Goal: Entertainment & Leisure: Consume media (video, audio)

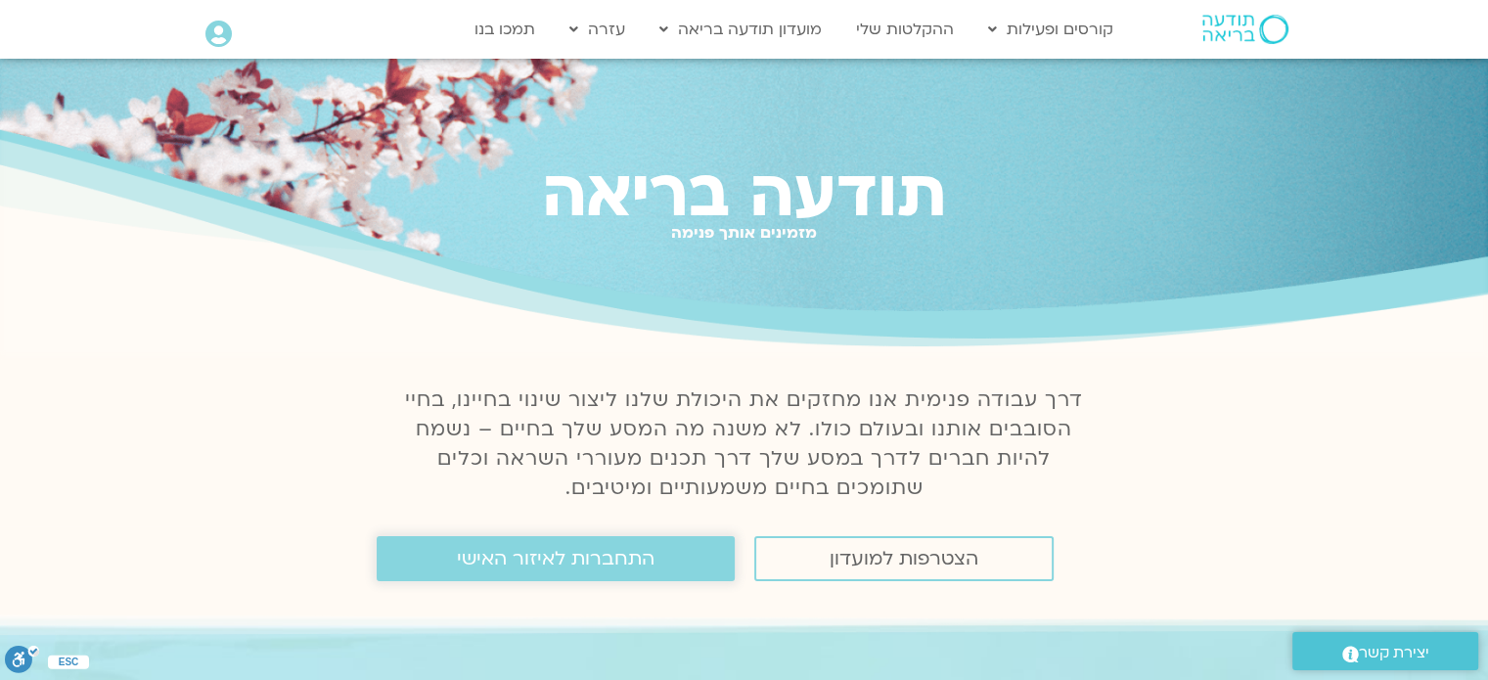
click at [640, 552] on span "התחברות לאיזור האישי" at bounding box center [556, 559] width 198 height 22
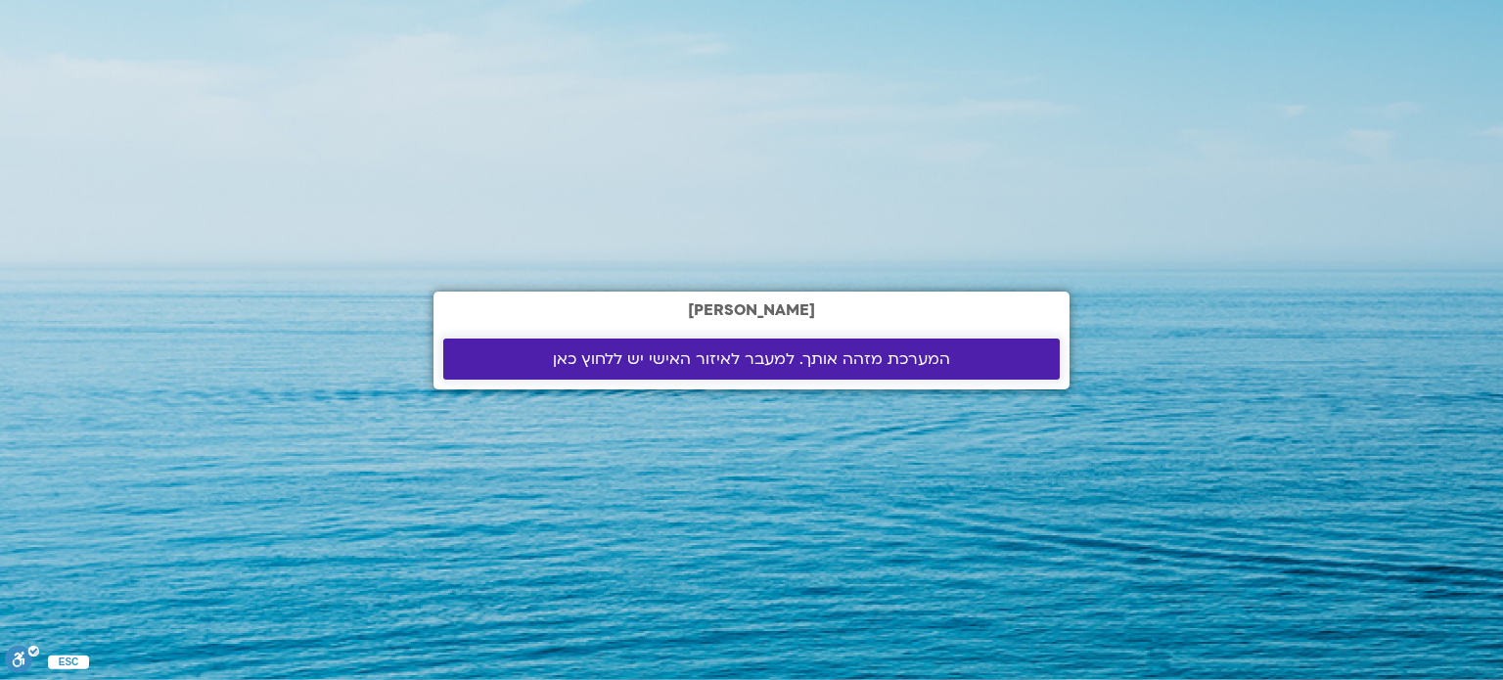
click at [772, 364] on span "המערכת מזהה אותך. למעבר לאיזור האישי יש ללחוץ כאן" at bounding box center [751, 359] width 397 height 18
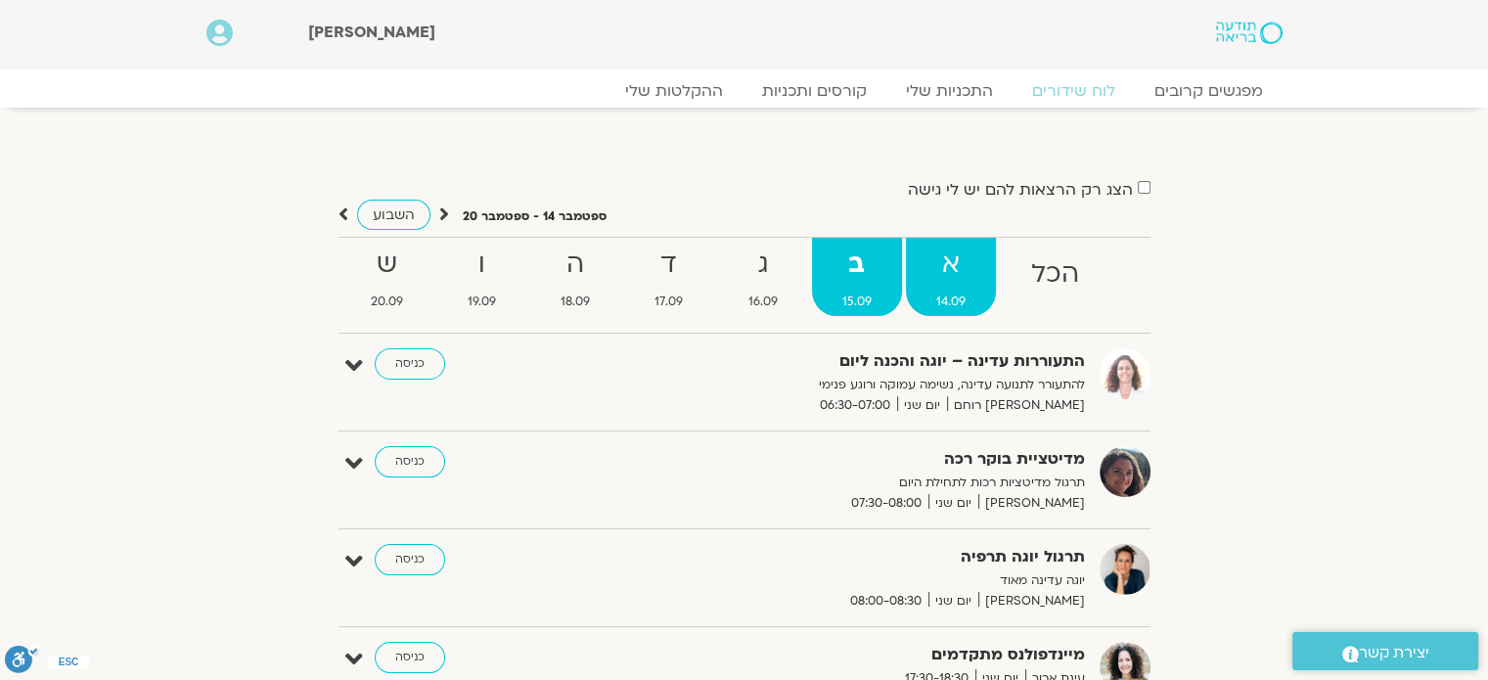
click at [953, 285] on strong "א" at bounding box center [951, 265] width 90 height 44
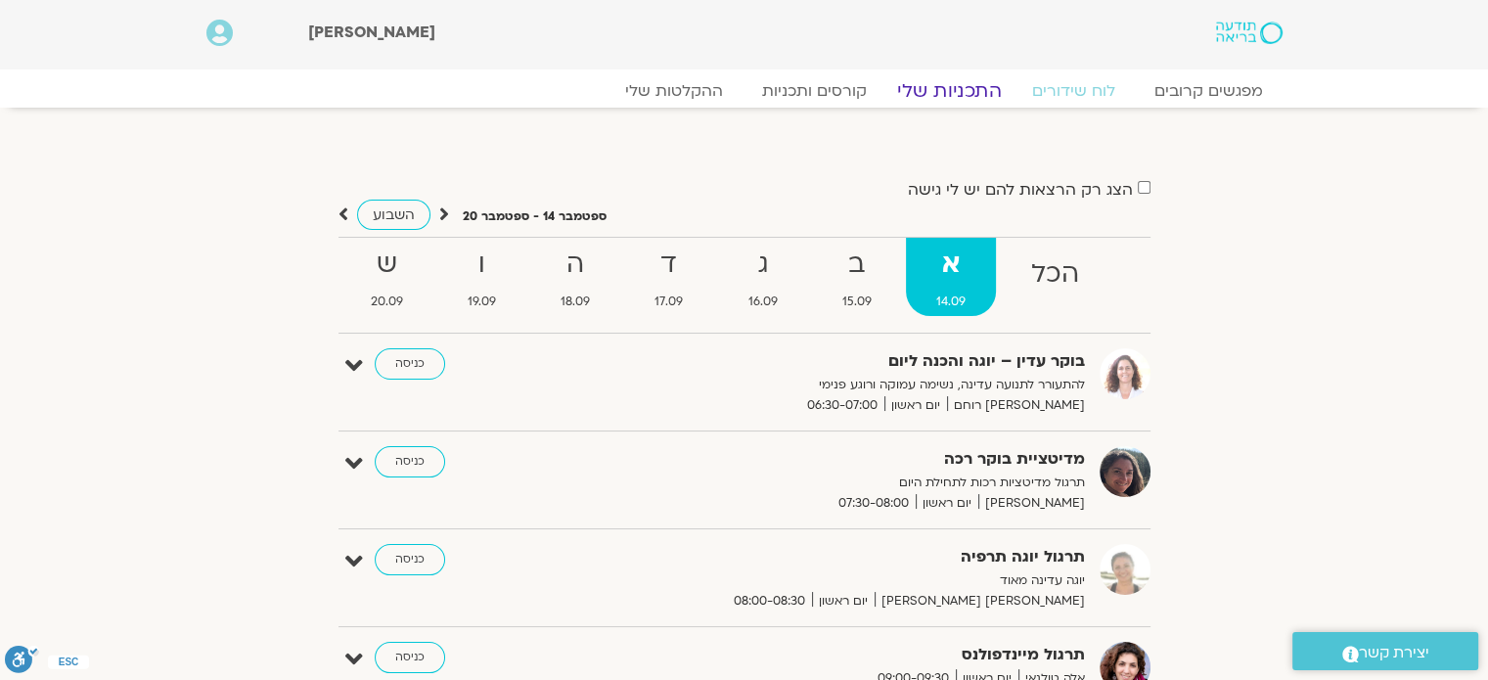
click at [955, 96] on link "התכניות שלי" at bounding box center [950, 90] width 152 height 23
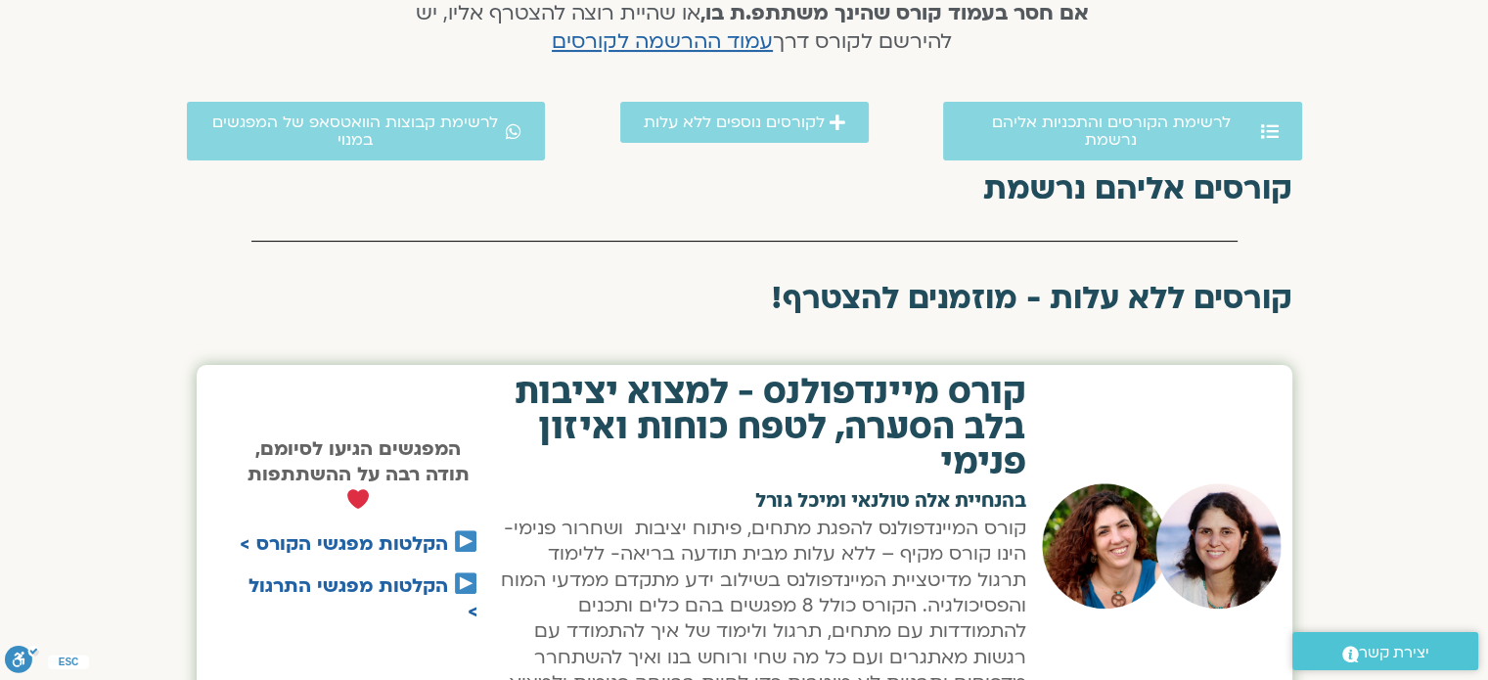
scroll to position [489, 0]
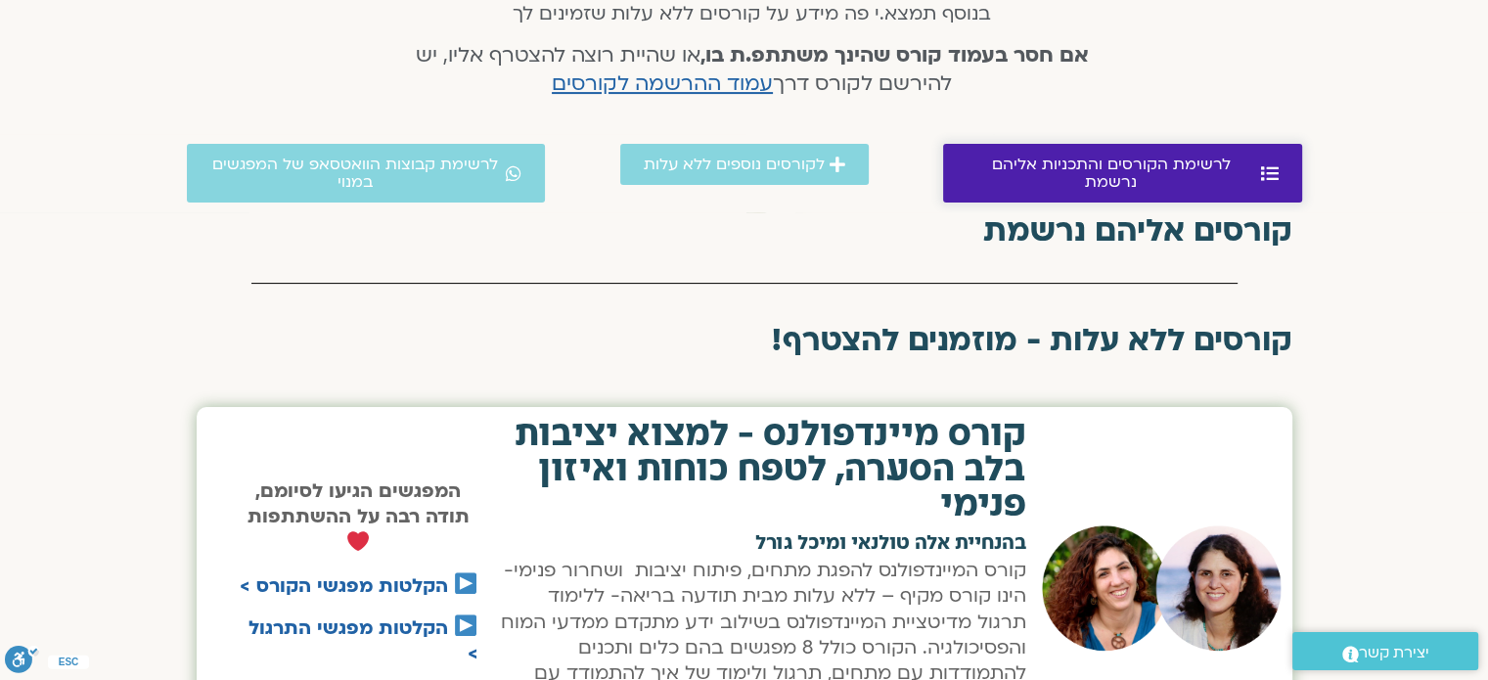
click at [1063, 165] on span "לרשימת הקורסים והתכניות אליהם נרשמת" at bounding box center [1112, 173] width 290 height 35
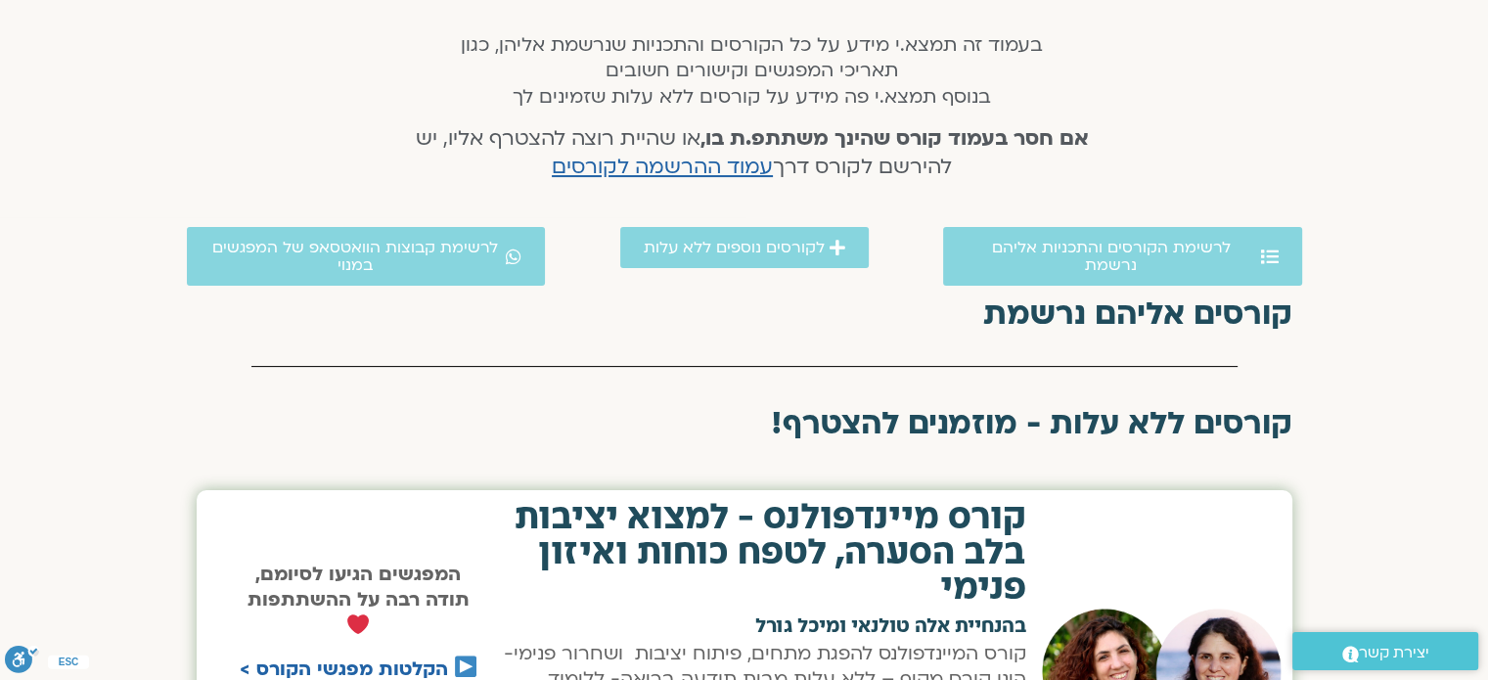
scroll to position [403, 0]
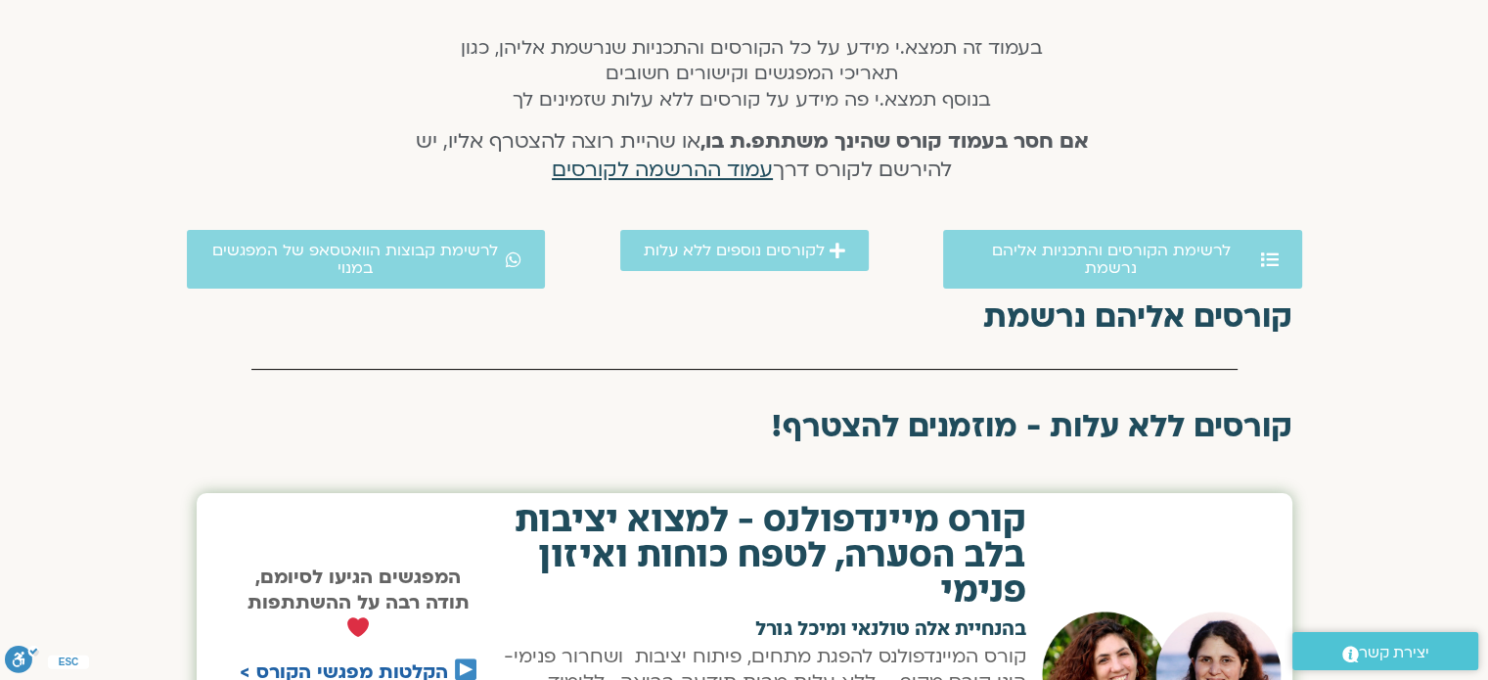
click at [692, 167] on span "עמוד ההרשמה לקורסים" at bounding box center [662, 170] width 221 height 28
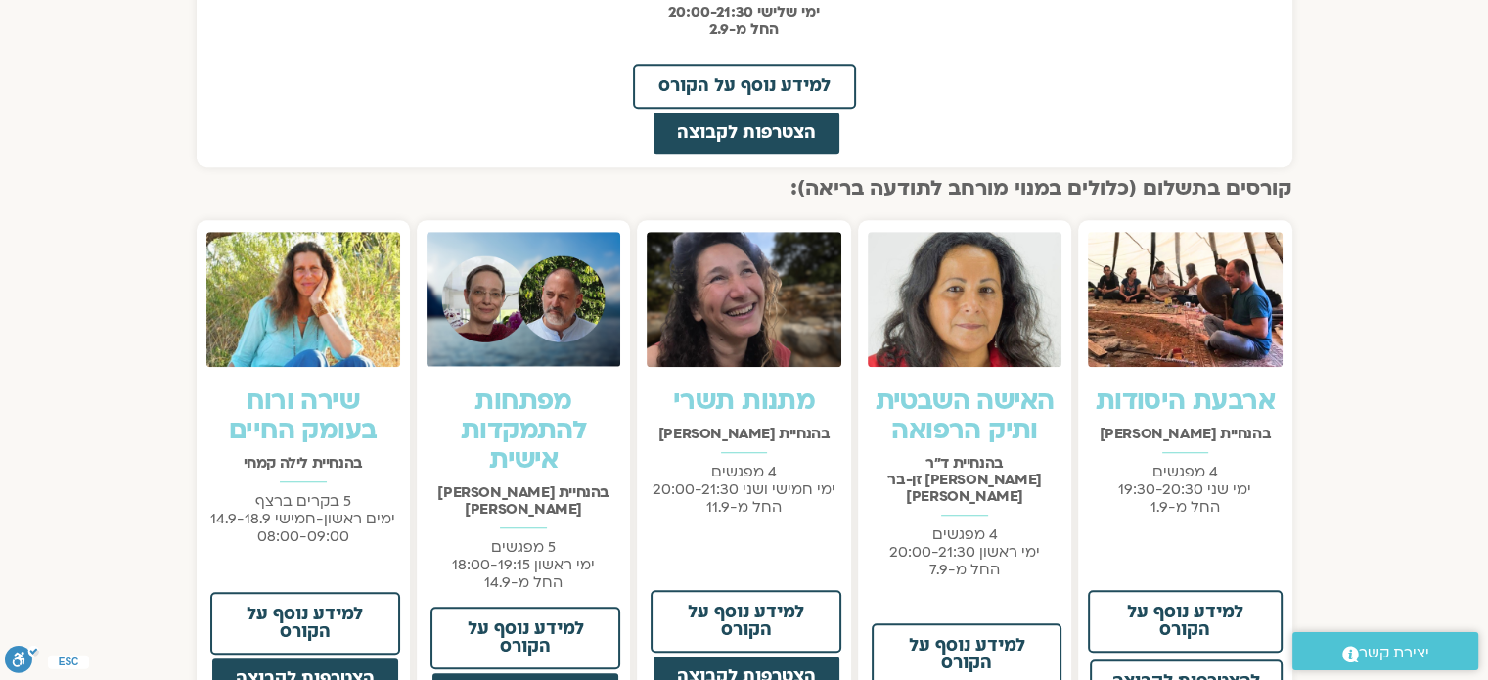
scroll to position [1370, 0]
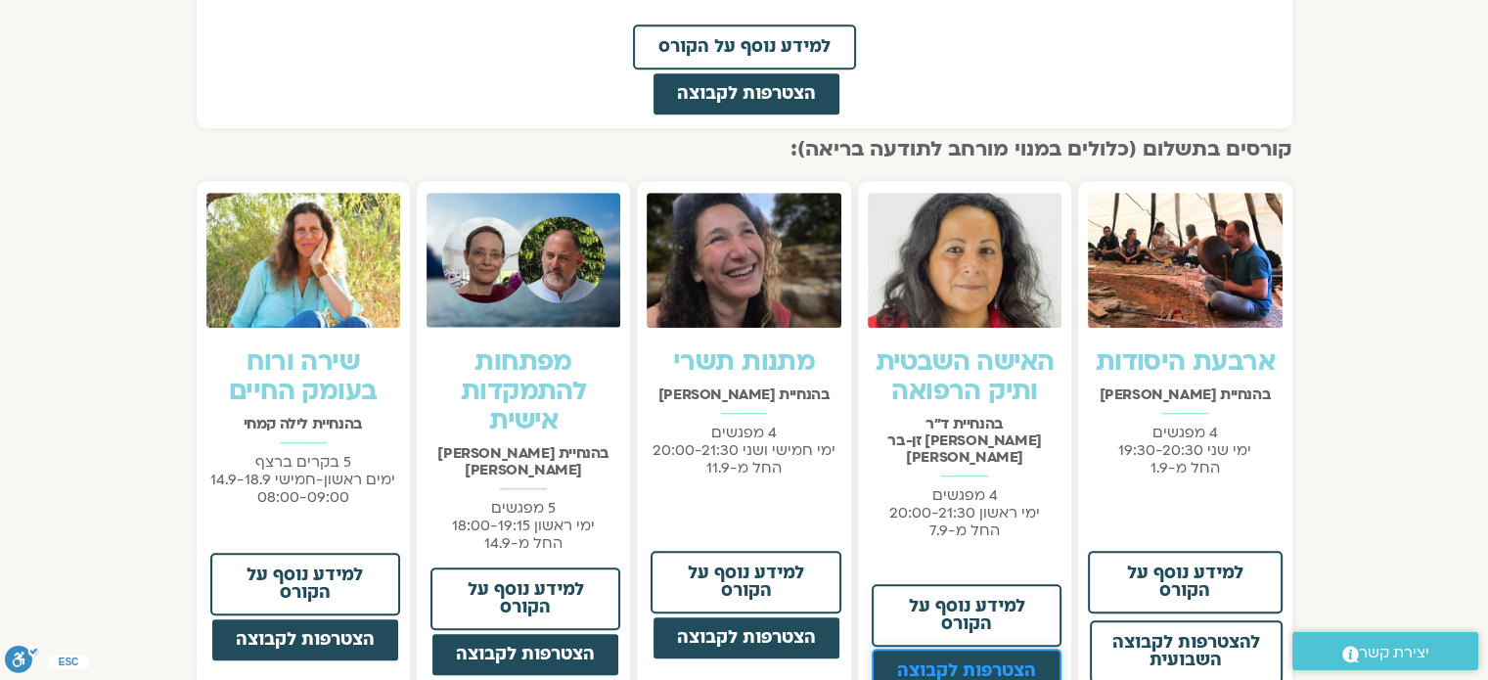
click at [970, 662] on span "הצטרפות לקבוצה" at bounding box center [966, 671] width 139 height 18
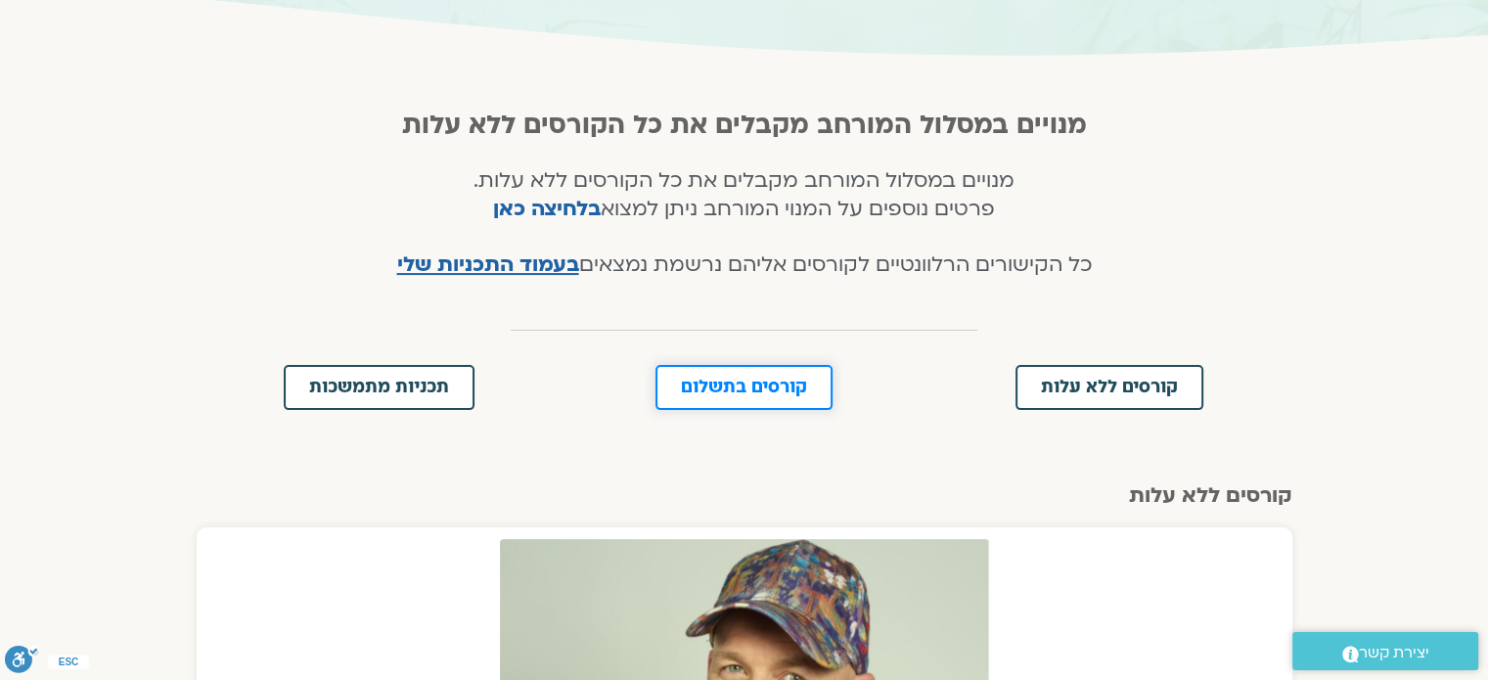
scroll to position [294, 0]
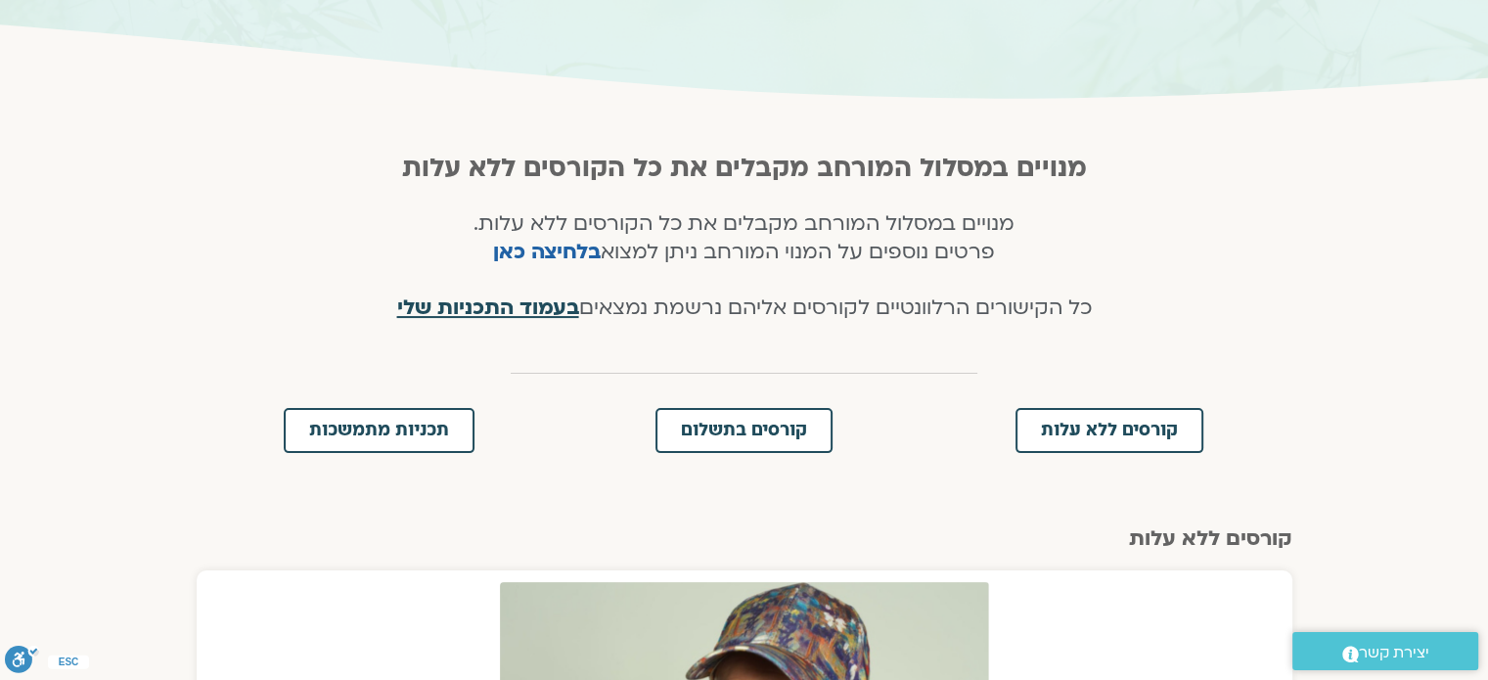
click at [525, 305] on span "בעמוד התכניות שלי" at bounding box center [488, 308] width 182 height 28
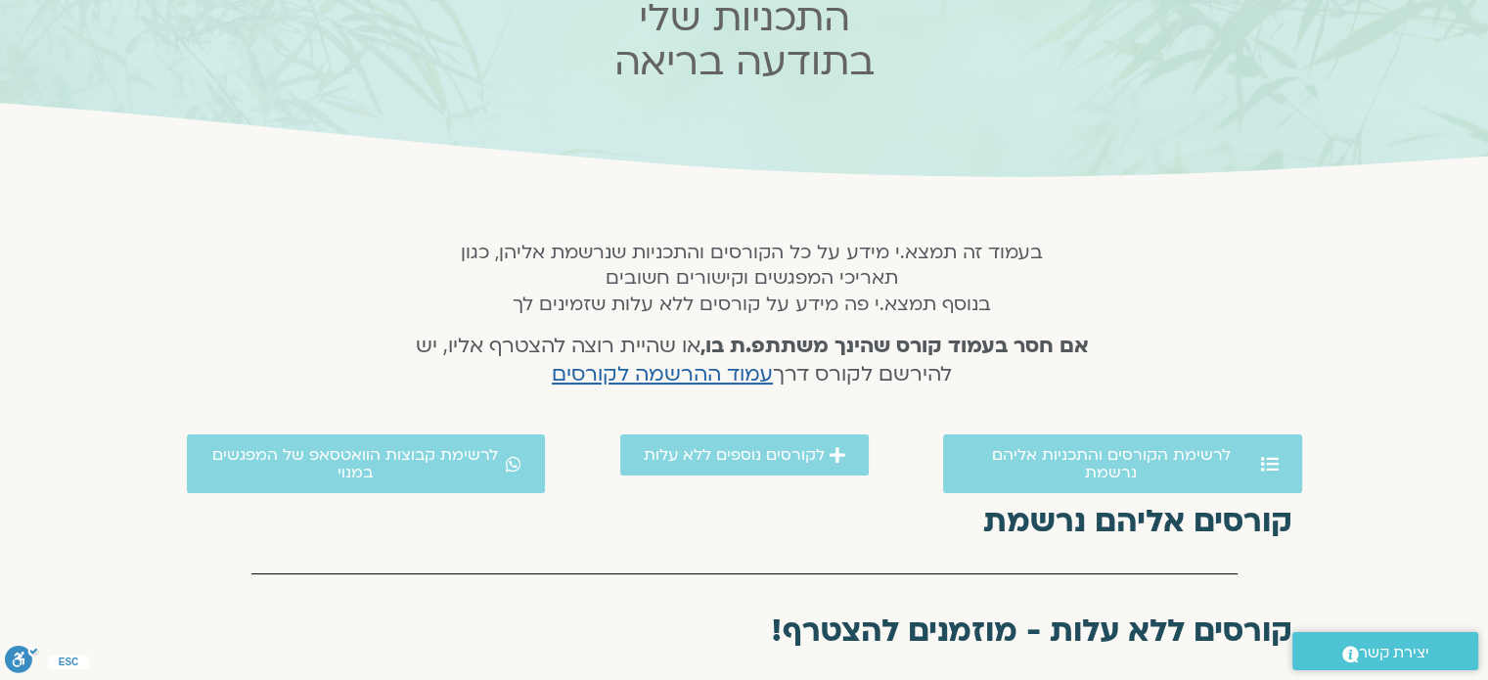
scroll to position [196, 0]
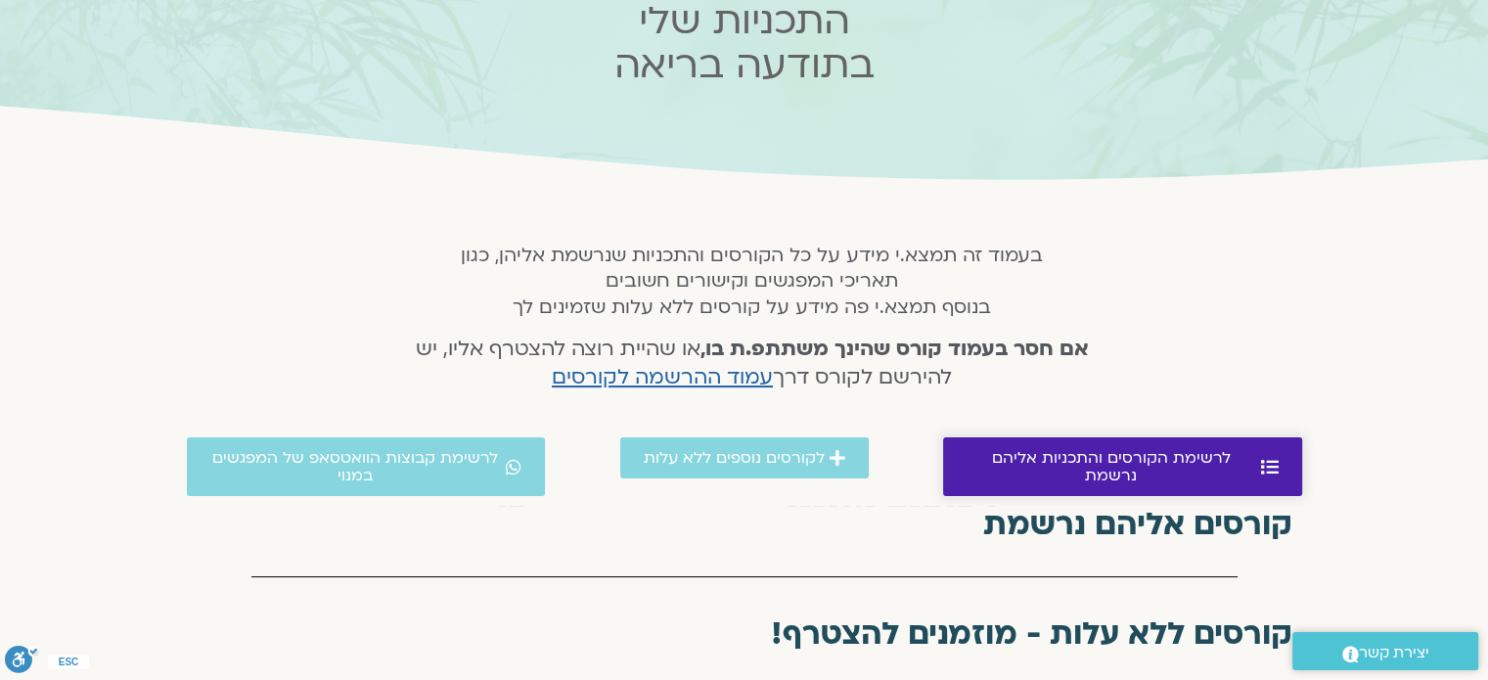
click at [1025, 455] on span "לרשימת הקורסים והתכניות אליהם נרשמת" at bounding box center [1112, 466] width 290 height 35
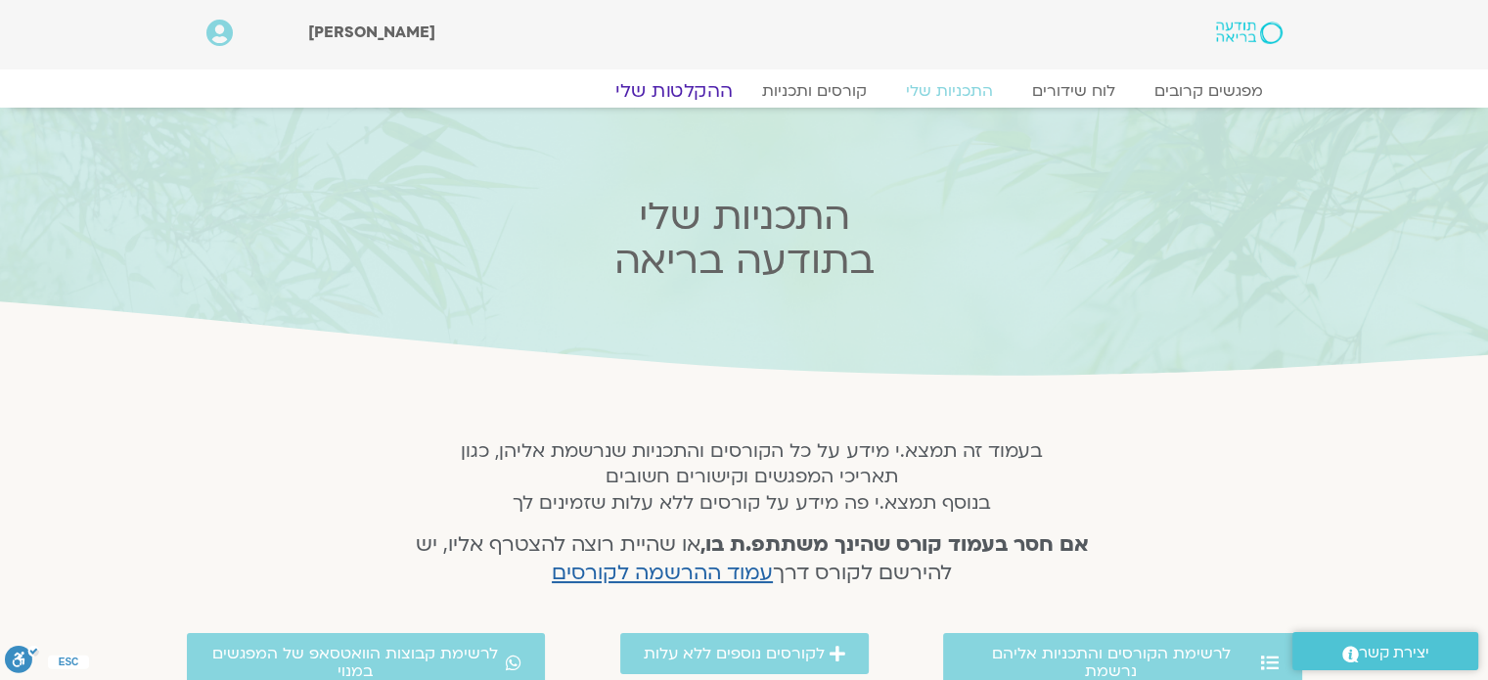
click at [710, 90] on link "ההקלטות שלי" at bounding box center [674, 90] width 164 height 23
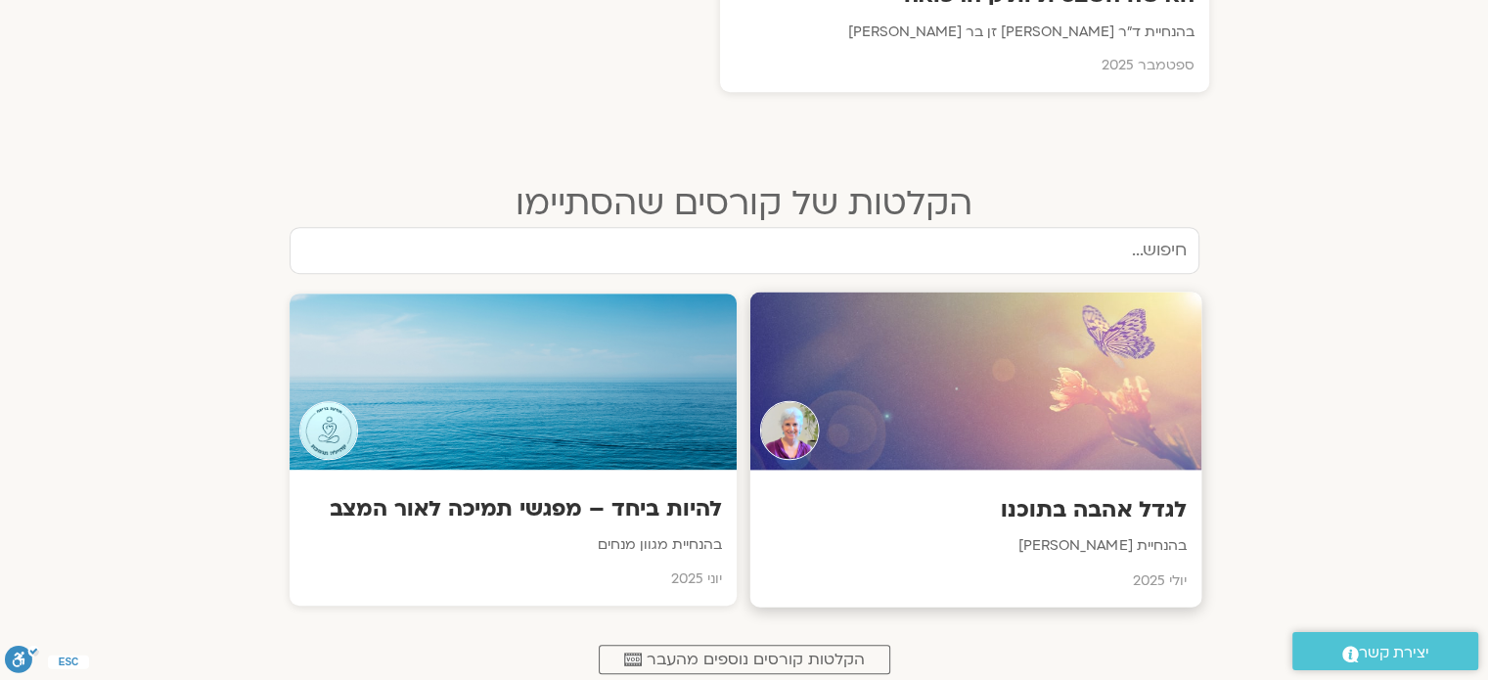
scroll to position [783, 0]
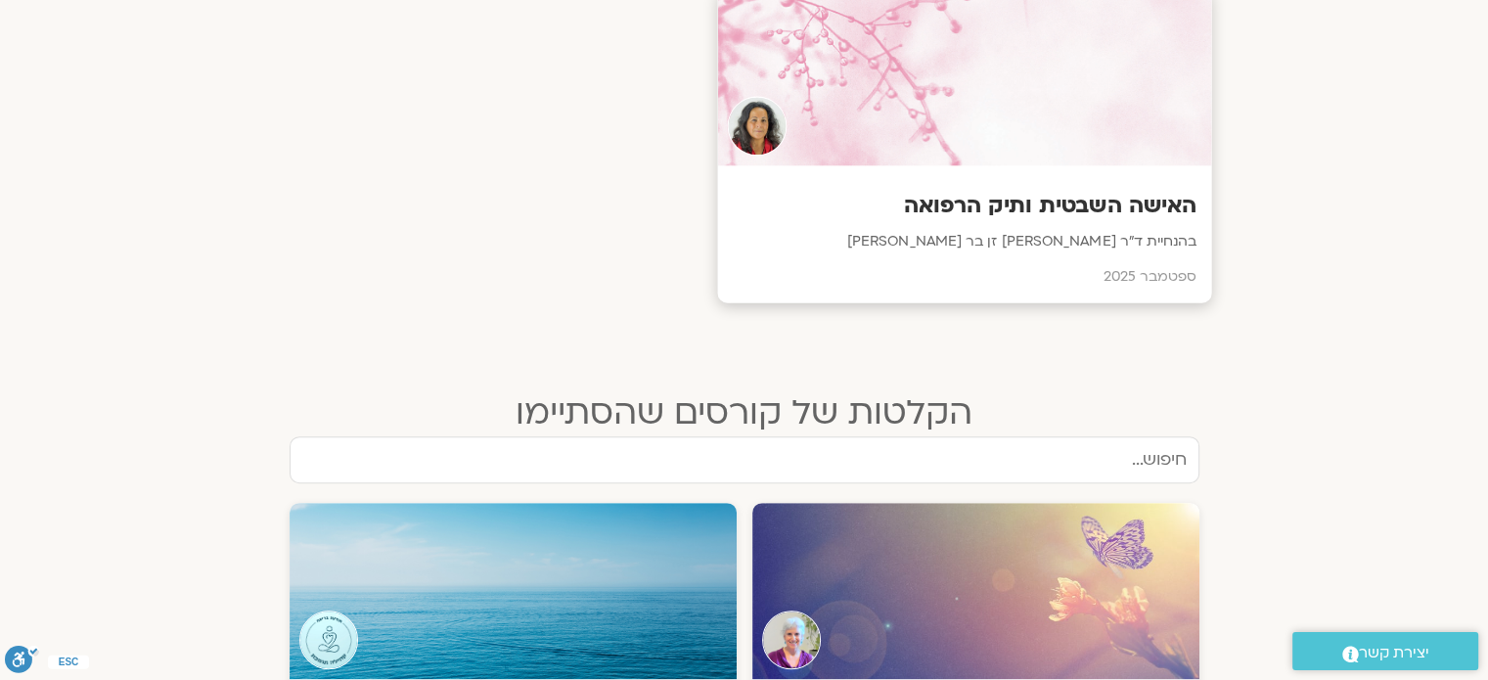
click at [1105, 242] on p "בהנחיית ד״ר [PERSON_NAME] זן בר [PERSON_NAME]" at bounding box center [964, 242] width 465 height 24
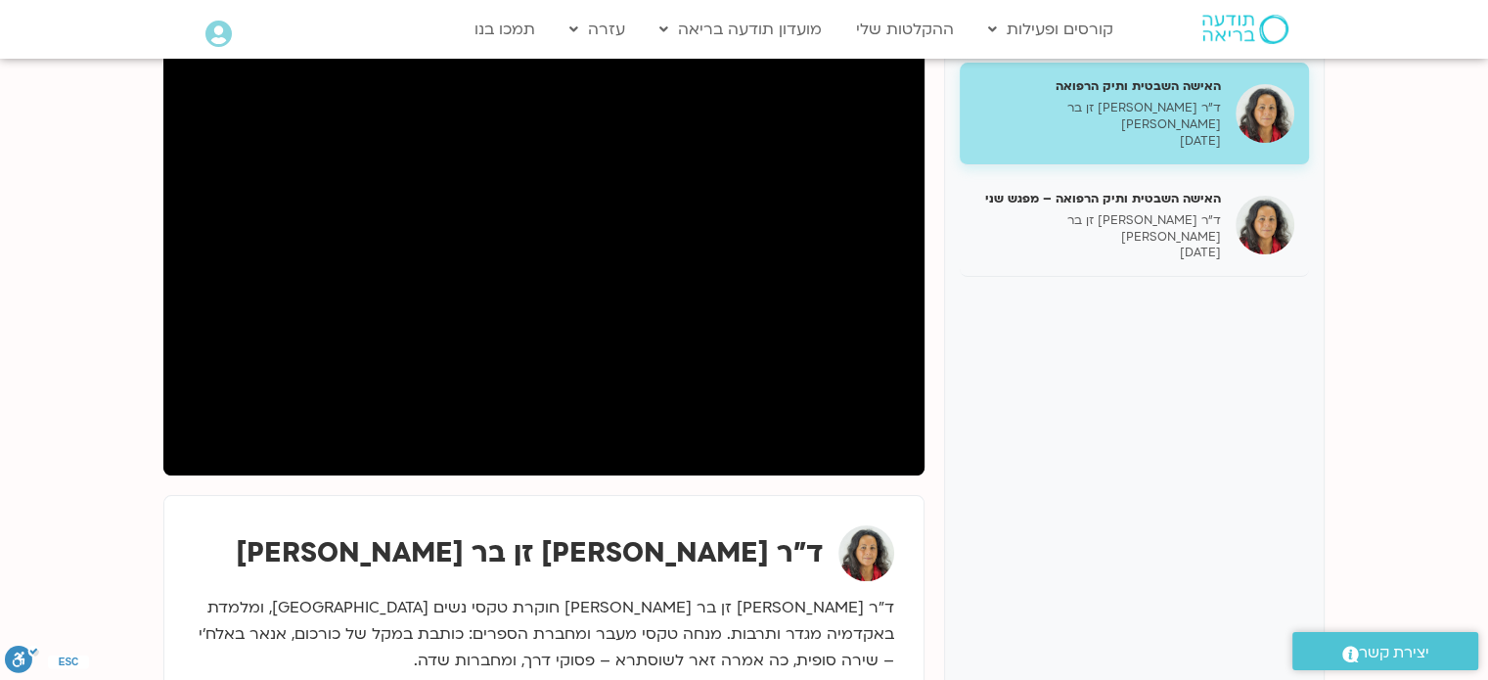
scroll to position [196, 0]
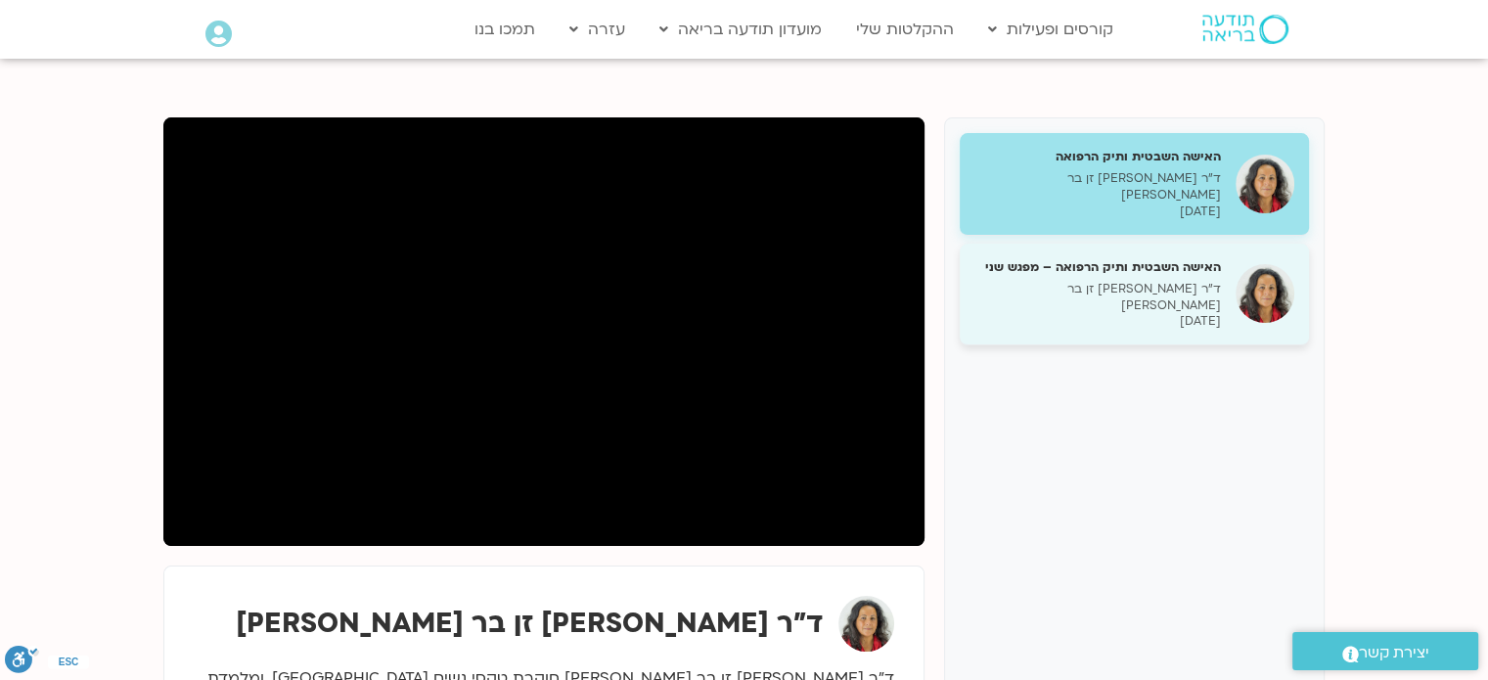
click at [1144, 267] on div "האישה השבטית ותיק הרפואה – מפגש שני ד״ר [PERSON_NAME] זן בר [PERSON_NAME] [DATE]" at bounding box center [1098, 294] width 247 height 72
